Goal: Navigation & Orientation: Find specific page/section

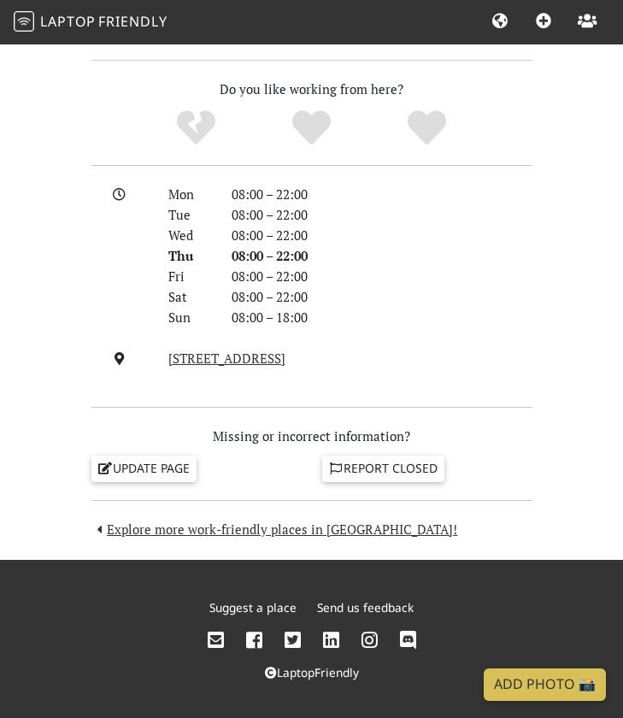
scroll to position [1376, 0]
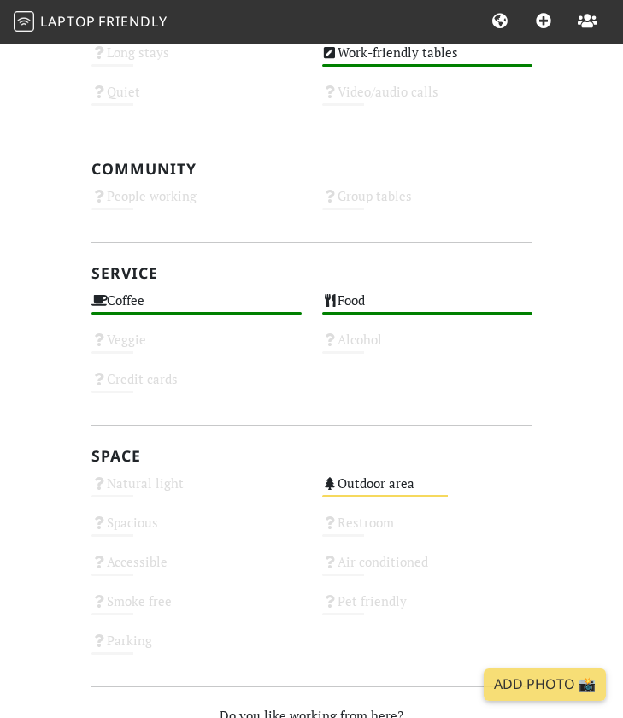
scroll to position [785, 0]
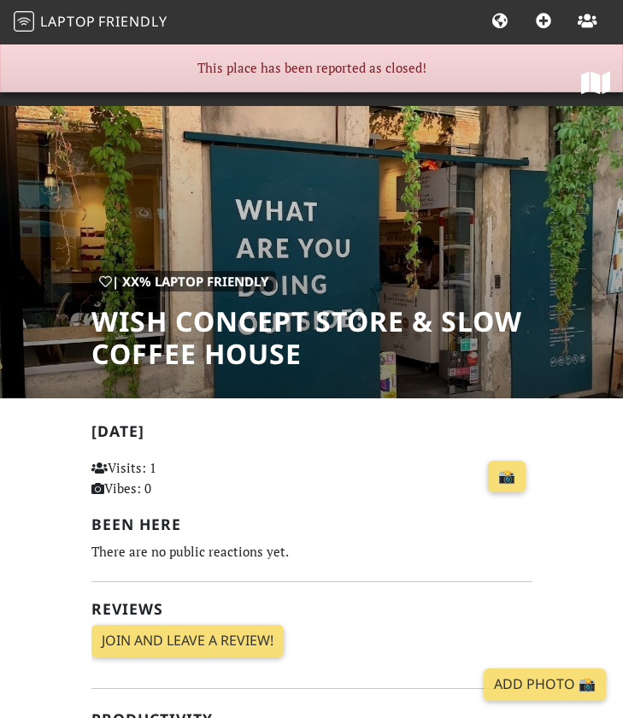
click at [401, 220] on div "| XX% Laptop Friendly WISH Concept Store & Slow Coffee House" at bounding box center [311, 220] width 623 height 355
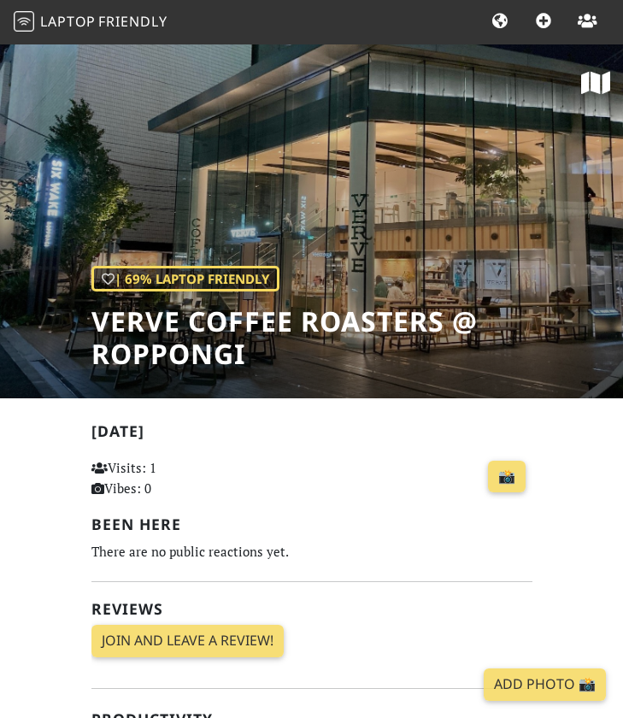
click at [406, 216] on div "| 69% Laptop Friendly Verve Coffee Roasters @ Roppongi" at bounding box center [311, 220] width 623 height 355
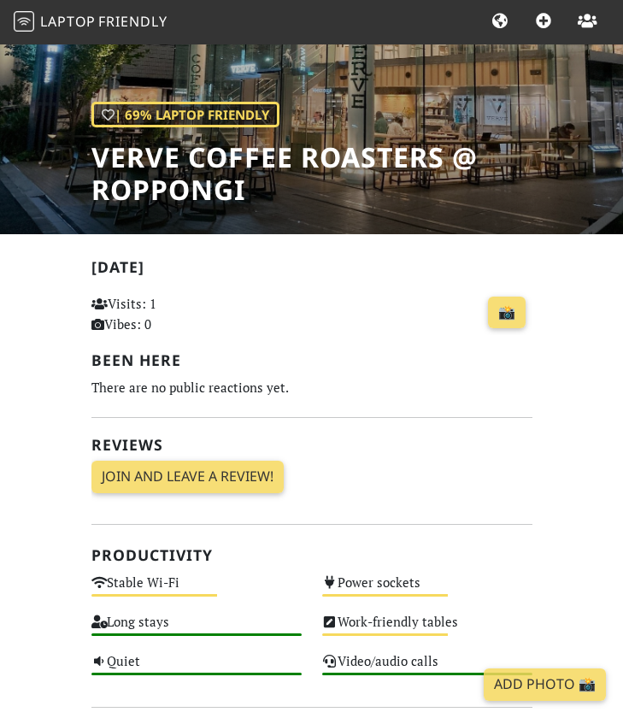
scroll to position [182, 0]
